Goal: Task Accomplishment & Management: Use online tool/utility

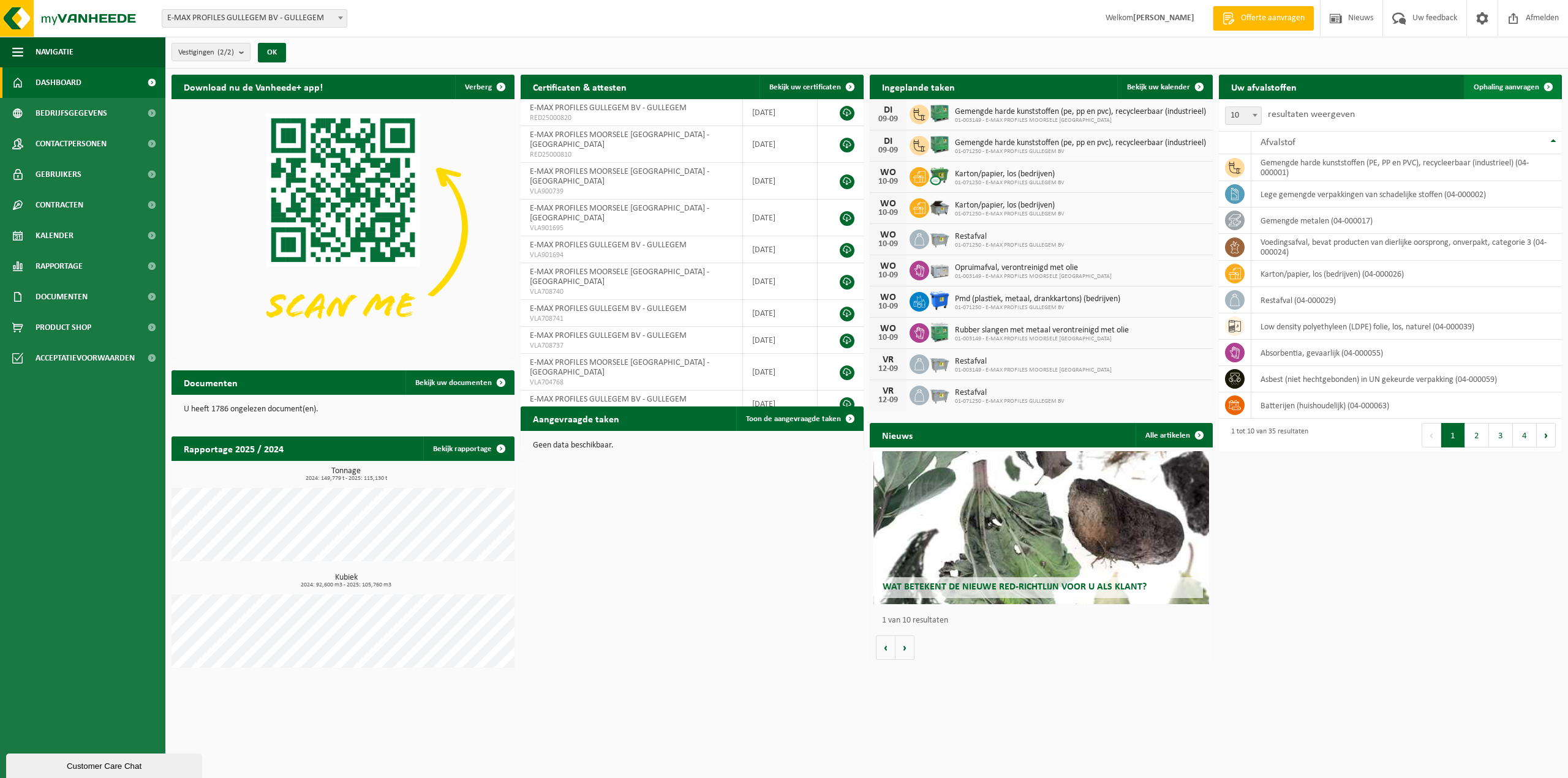
click at [1503, 88] on span "Ophaling aanvragen" at bounding box center [1507, 87] width 66 height 8
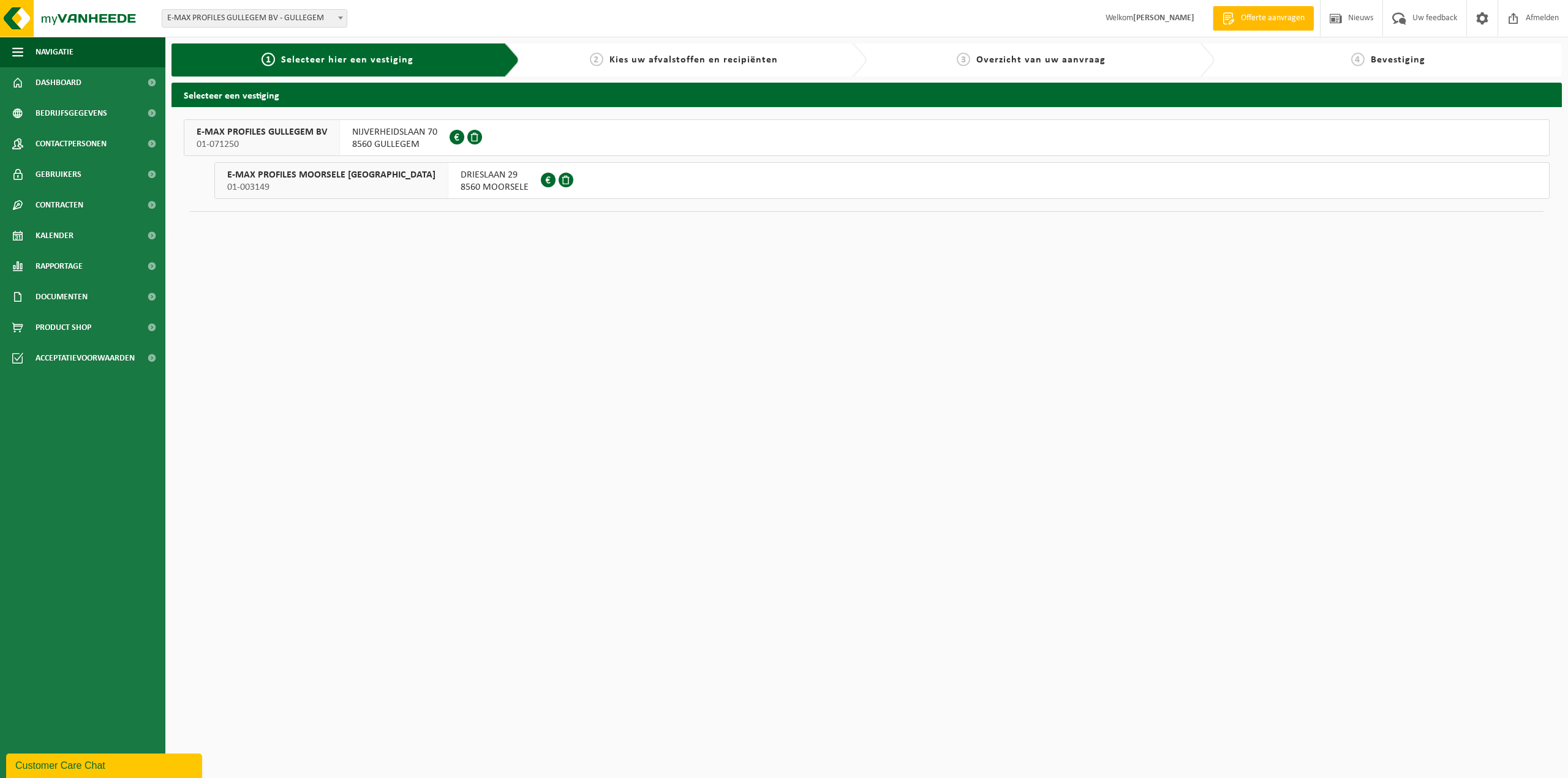
click at [371, 138] on span "8560 GULLEGEM" at bounding box center [394, 145] width 85 height 12
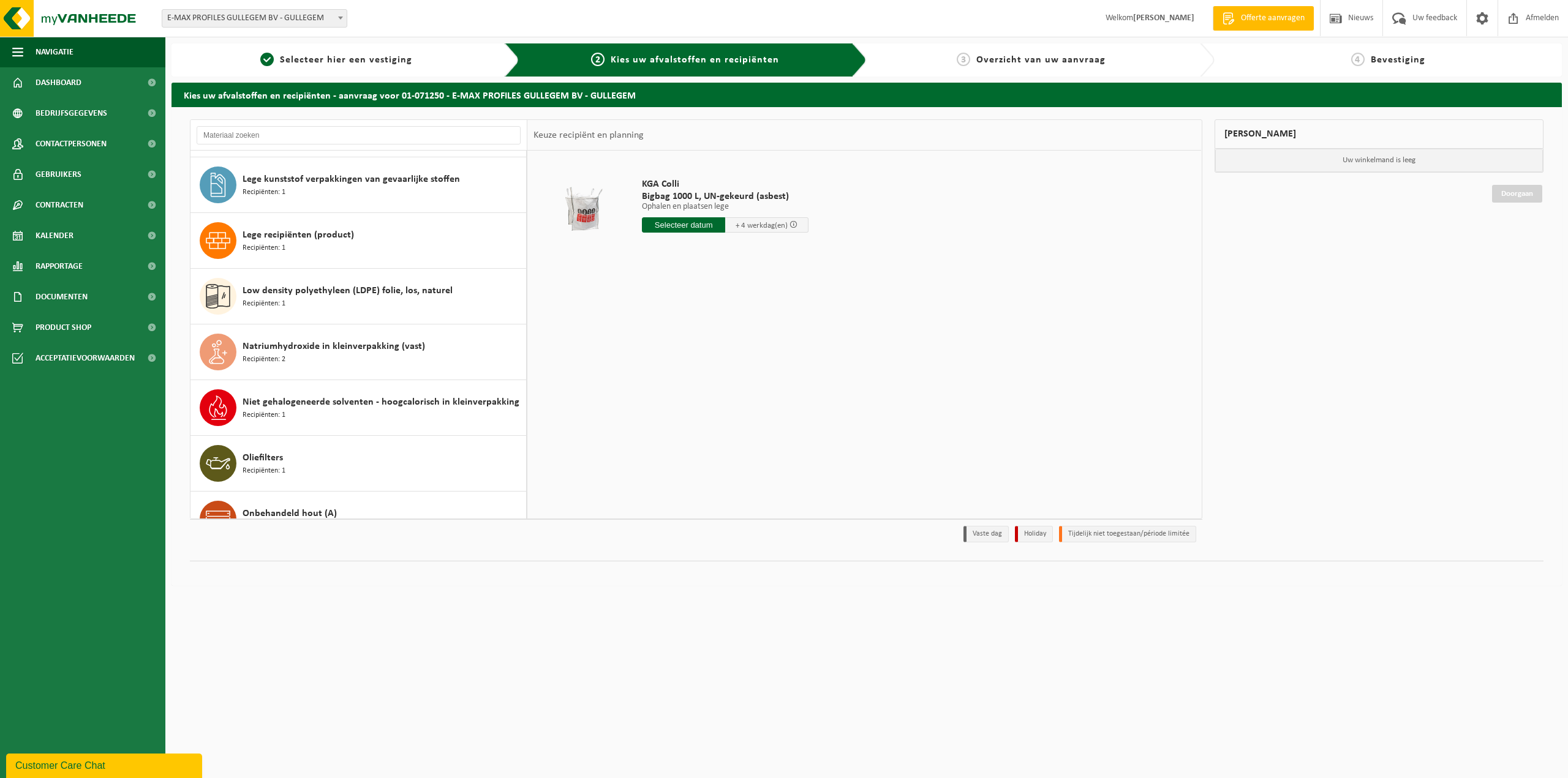
scroll to position [551, 0]
click at [264, 343] on span "Natriumhydroxide in kleinverpakking (vast)" at bounding box center [334, 346] width 182 height 15
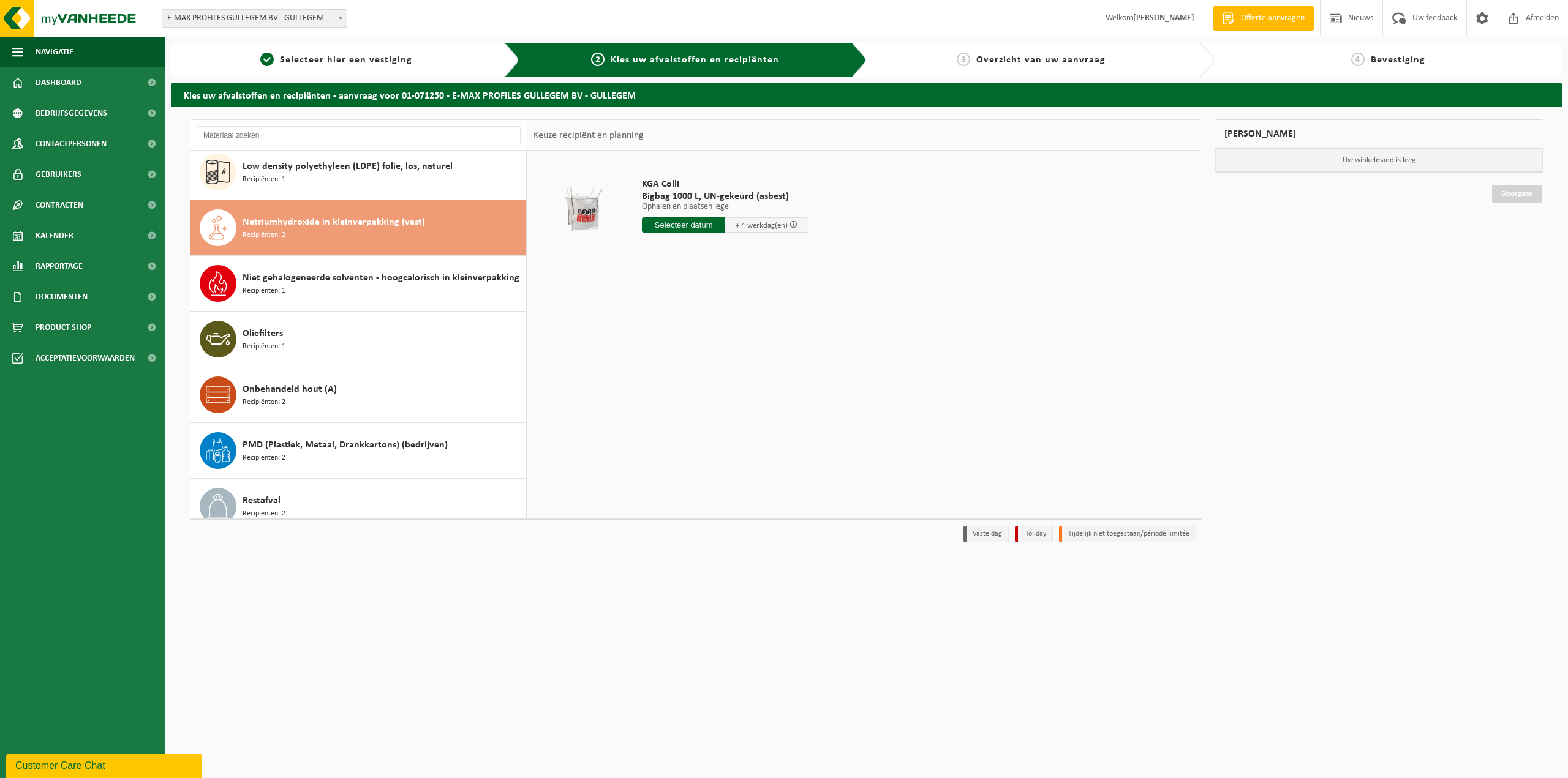
scroll to position [725, 0]
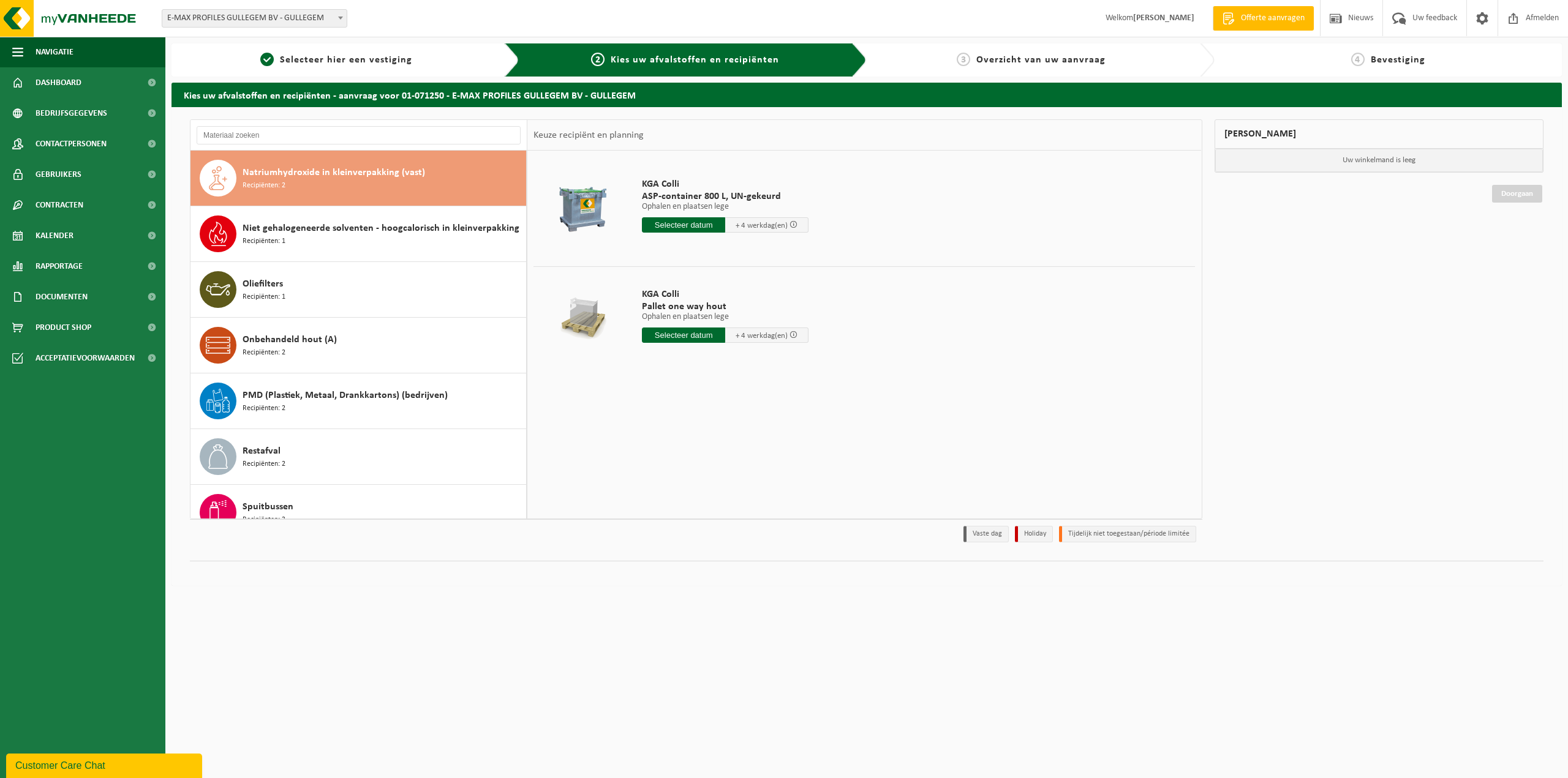
click at [675, 221] on input "text" at bounding box center [684, 224] width 83 height 15
click at [699, 316] on div "10" at bounding box center [696, 314] width 21 height 19
type input "Van 2025-09-10"
type input "2025-09-10"
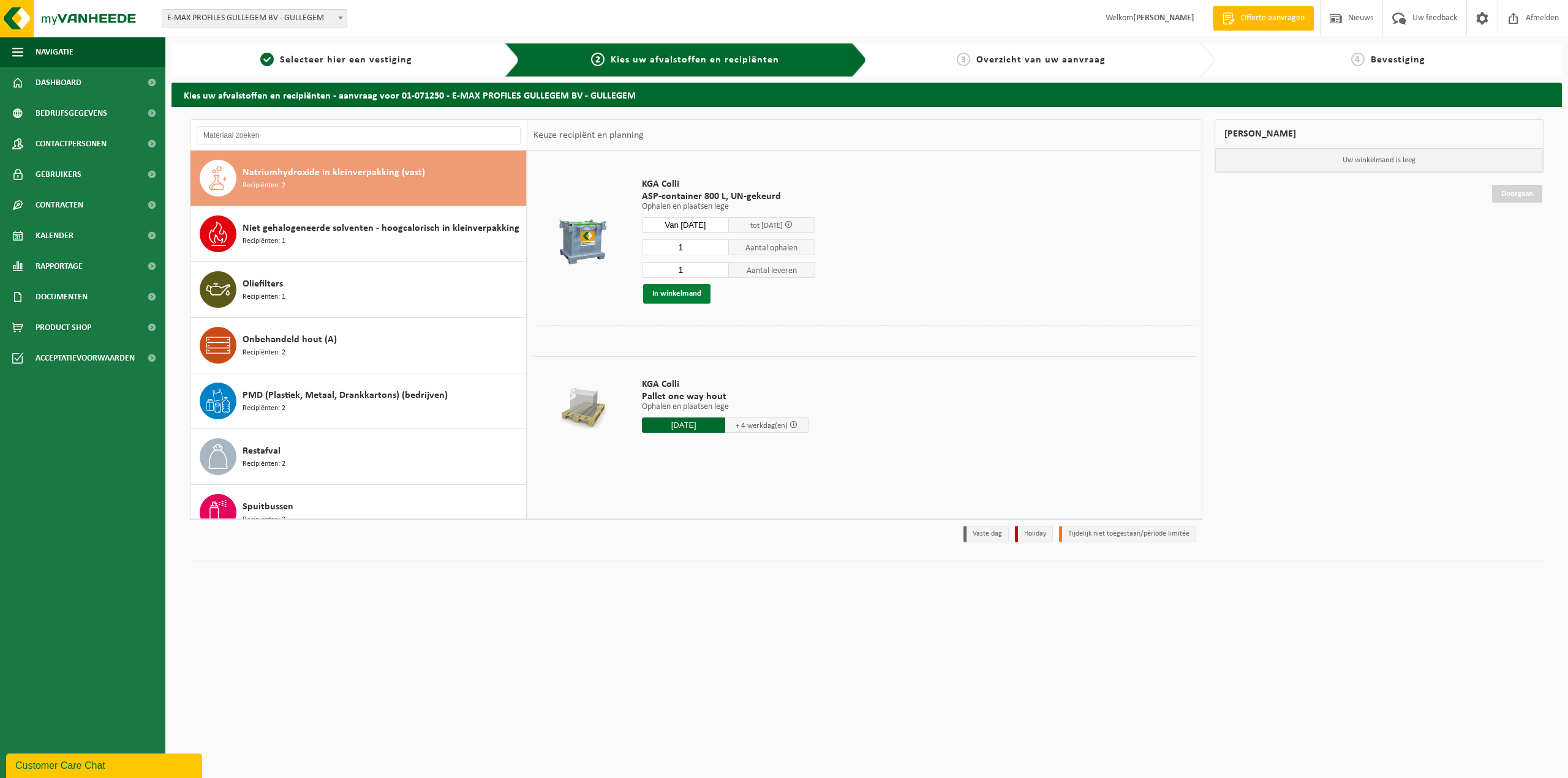
click at [672, 291] on button "In winkelmand" at bounding box center [677, 294] width 67 height 19
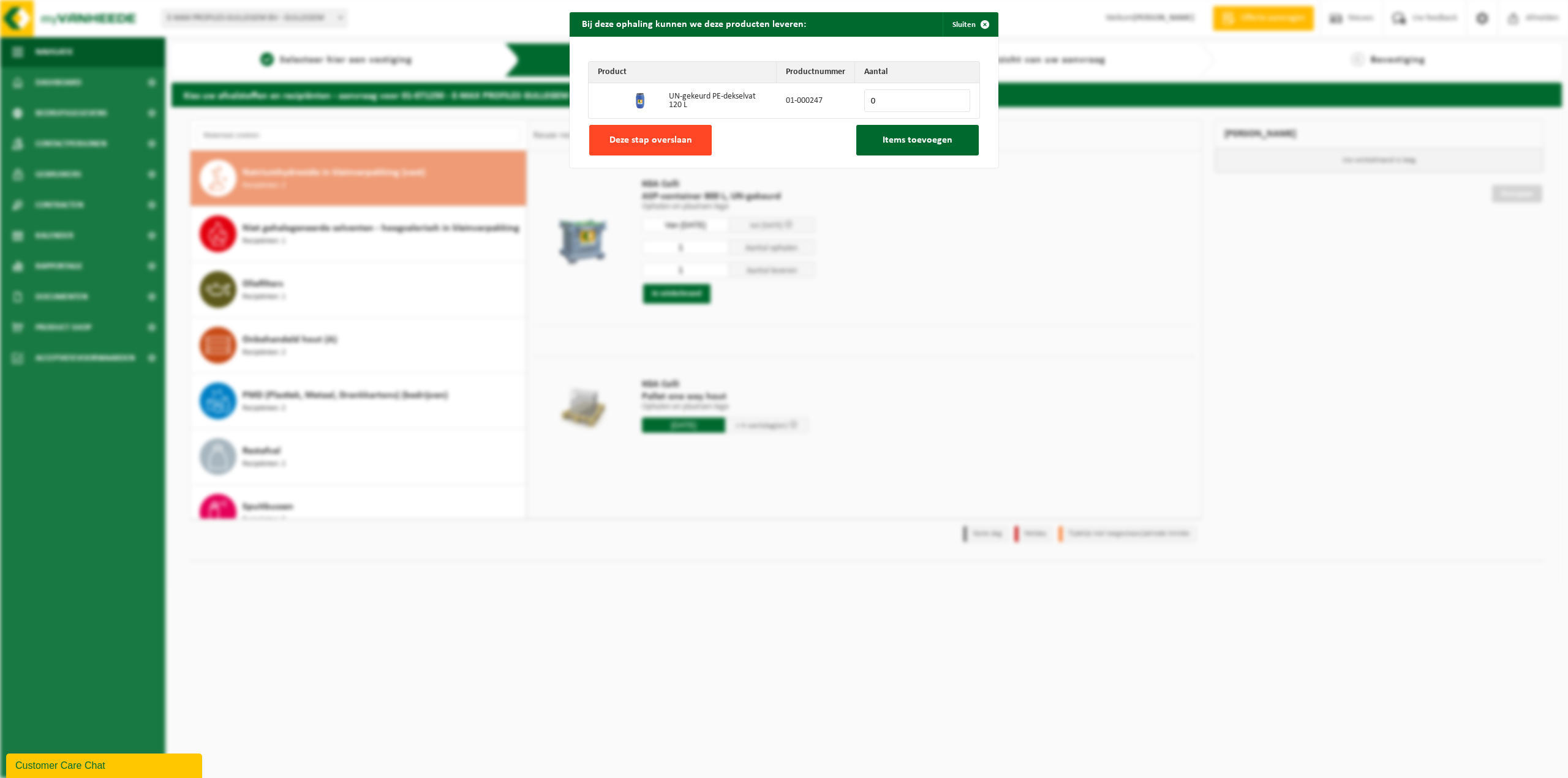
click at [659, 139] on span "Deze stap overslaan" at bounding box center [651, 139] width 82 height 10
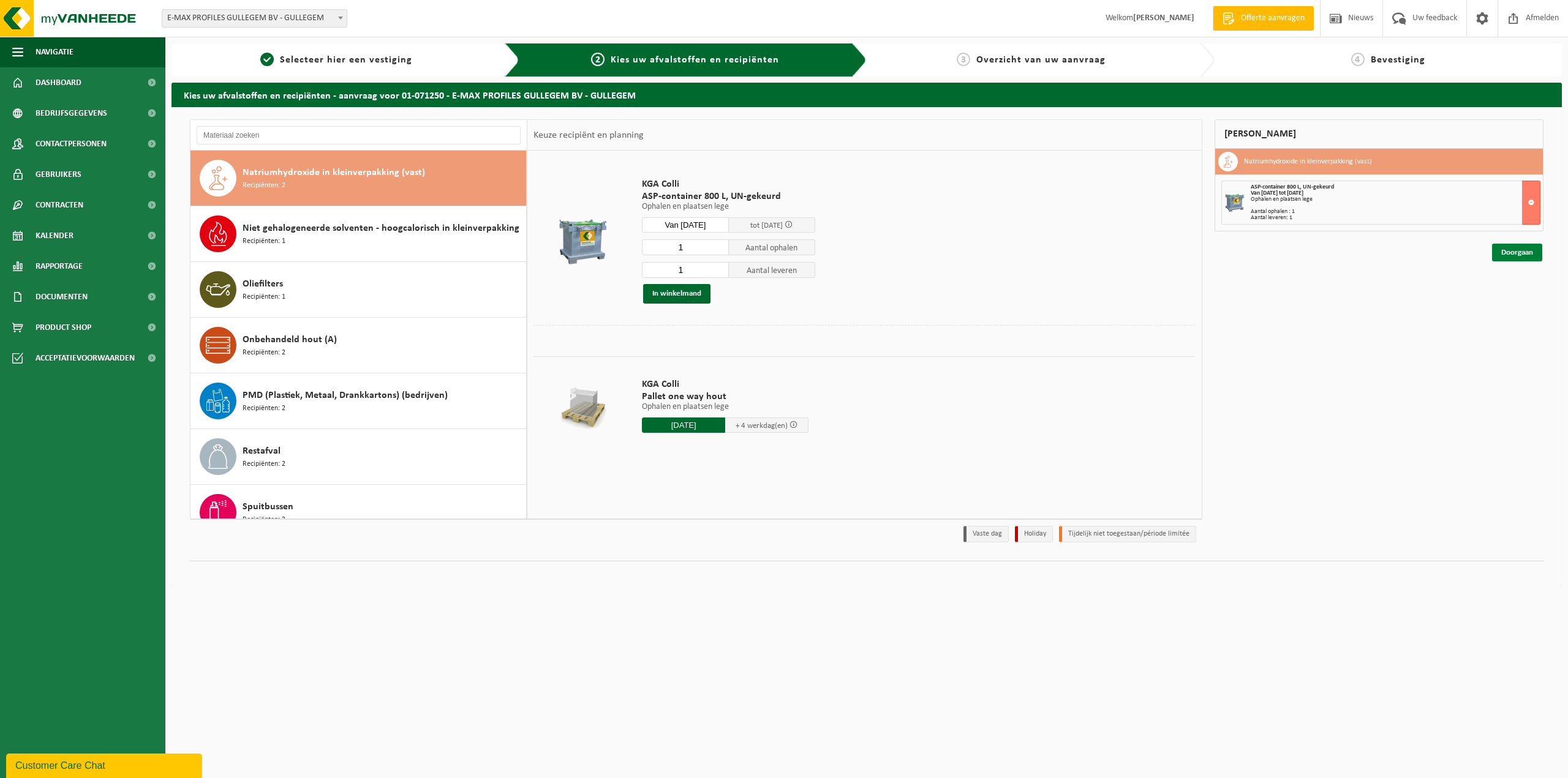
click at [1520, 247] on link "Doorgaan" at bounding box center [1517, 252] width 50 height 18
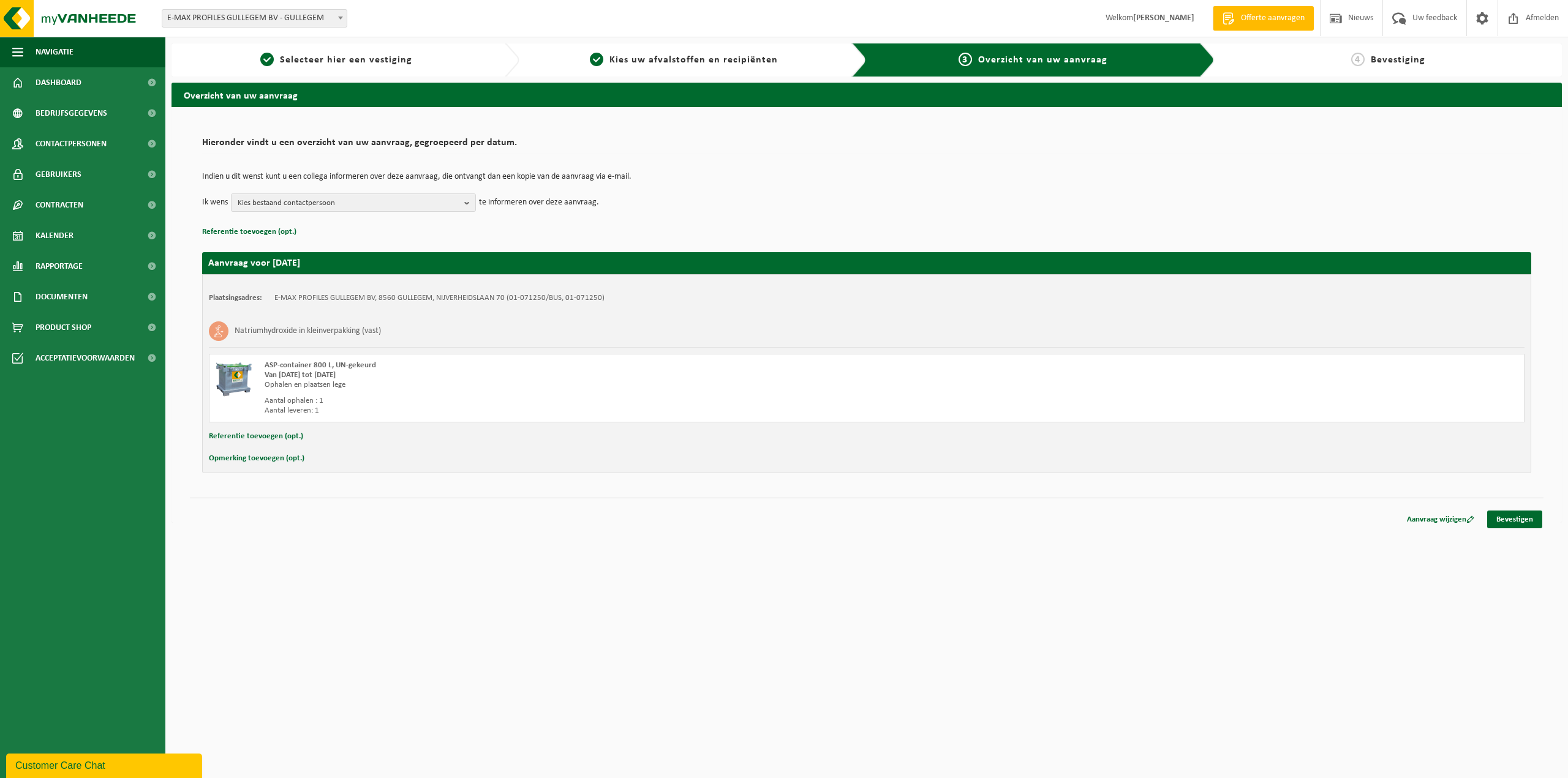
click at [249, 460] on button "Opmerking toevoegen (opt.)" at bounding box center [256, 458] width 96 height 16
click at [338, 457] on input "text" at bounding box center [890, 459] width 1244 height 18
type input "S"
type input "ASP container staat tegenover poort 1"
click at [1511, 521] on link "Bevestigen" at bounding box center [1515, 522] width 55 height 18
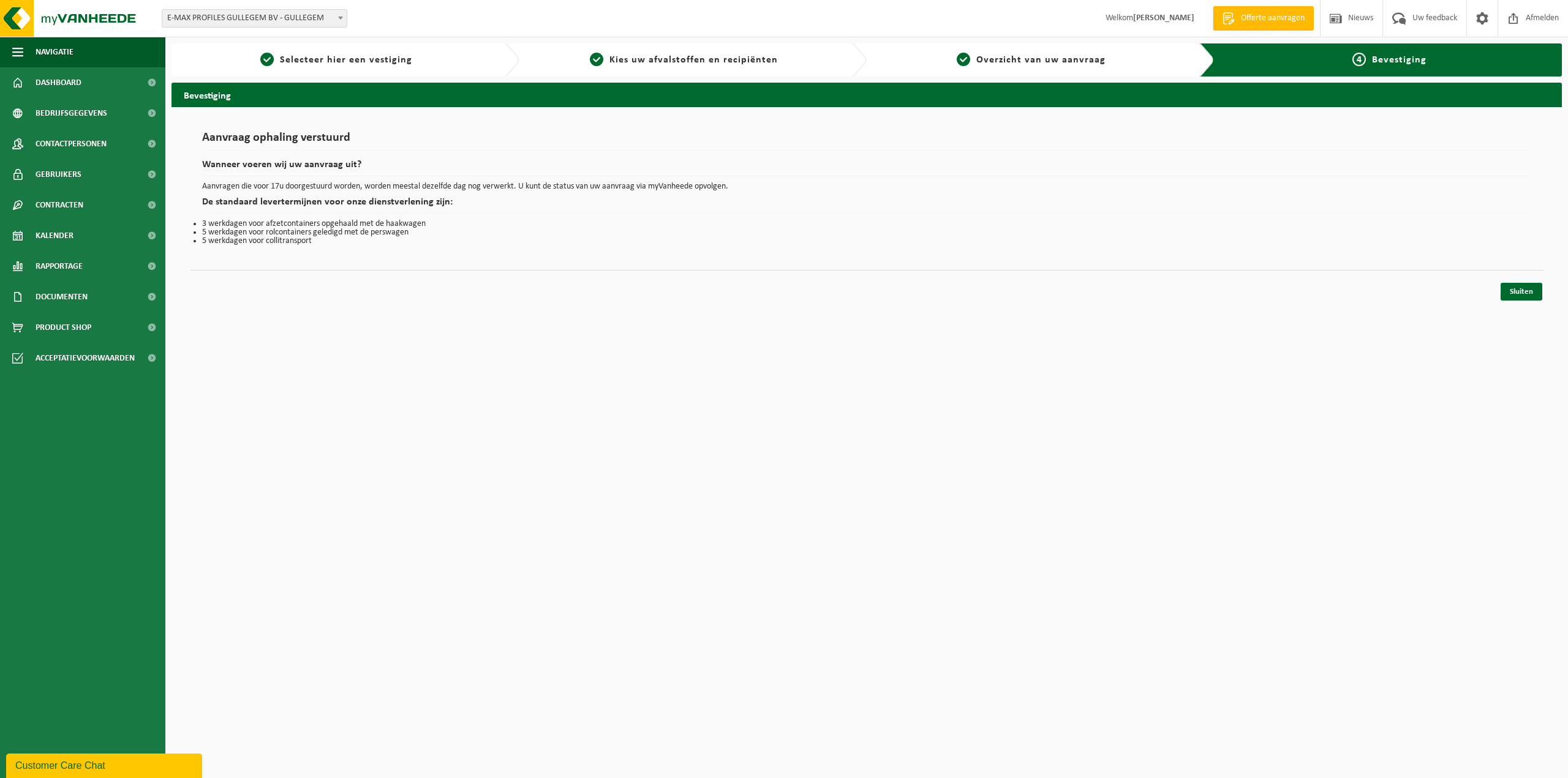
click at [1396, 57] on span "Bevestiging" at bounding box center [1400, 60] width 54 height 10
click at [1529, 288] on link "Sluiten" at bounding box center [1522, 292] width 42 height 18
